Goal: Navigation & Orientation: Understand site structure

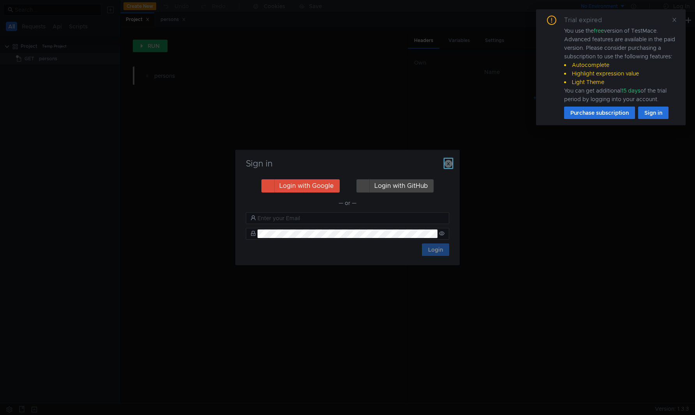
click at [449, 167] on icon "button" at bounding box center [448, 164] width 8 height 8
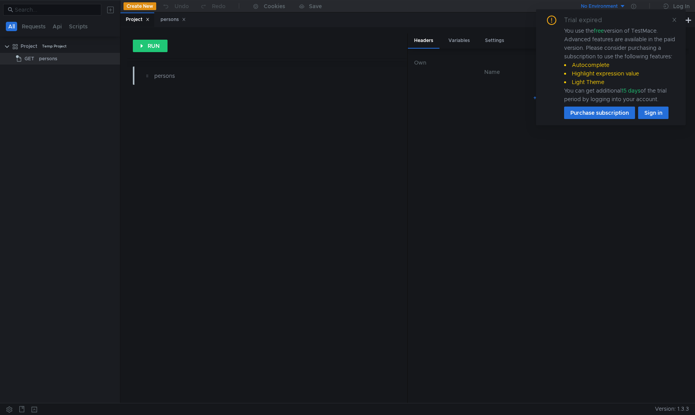
click at [599, 32] on span "free" at bounding box center [598, 30] width 10 height 7
click at [671, 21] on icon at bounding box center [673, 19] width 5 height 5
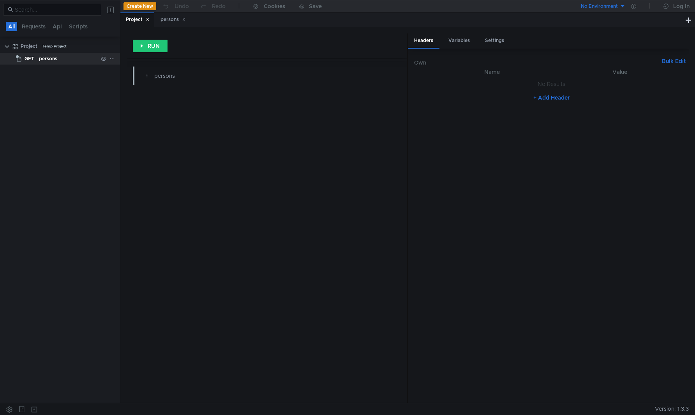
click at [39, 56] on div "persons" at bounding box center [48, 59] width 18 height 12
click at [169, 20] on div "persons" at bounding box center [172, 20] width 25 height 8
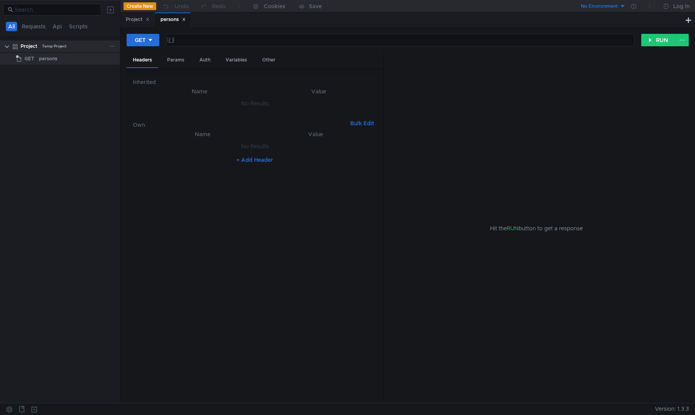
click at [29, 47] on div "Project" at bounding box center [29, 46] width 17 height 12
click at [8, 47] on clr-icon at bounding box center [7, 47] width 6 height 6
click at [46, 60] on div "persons" at bounding box center [48, 59] width 18 height 12
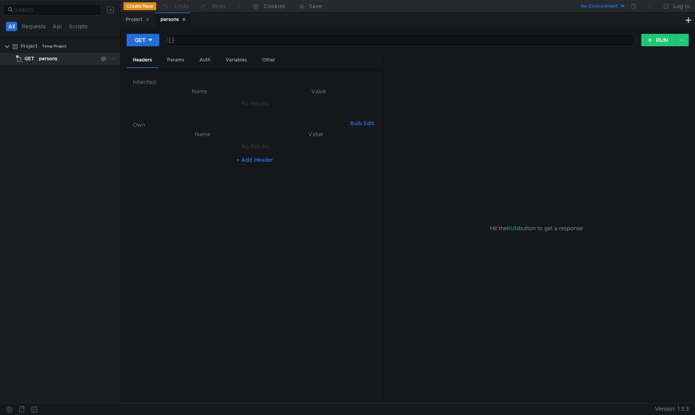
click at [46, 60] on div "persons" at bounding box center [48, 59] width 18 height 12
click at [253, 192] on nz-table "Name Value No Results + Add Header" at bounding box center [255, 264] width 244 height 268
click at [176, 60] on div "Params" at bounding box center [176, 60] width 30 height 14
click at [204, 59] on div "Auth" at bounding box center [204, 60] width 23 height 14
click at [230, 61] on div "Variables" at bounding box center [236, 60] width 34 height 14
